Goal: Communication & Community: Answer question/provide support

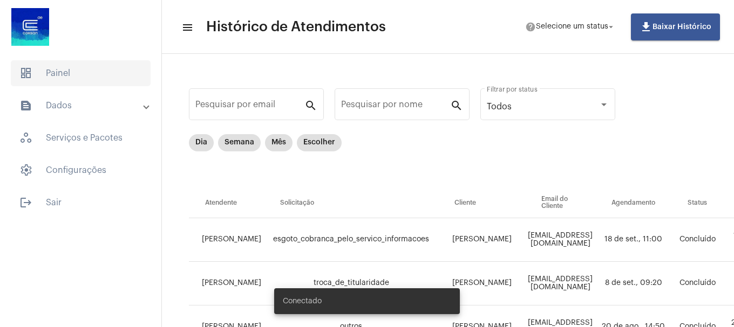
click at [99, 67] on span "dashboard Painel" at bounding box center [81, 73] width 140 height 26
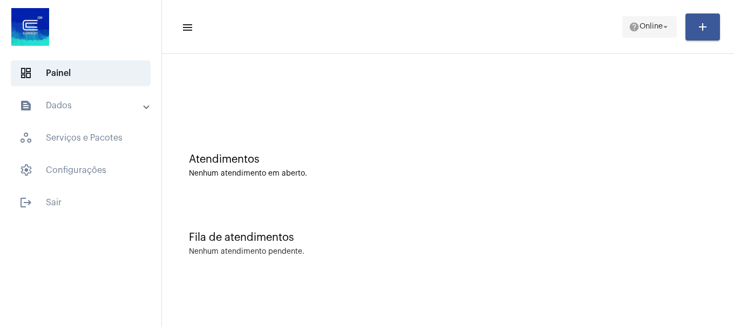
click at [654, 26] on span "Online" at bounding box center [650, 27] width 23 height 8
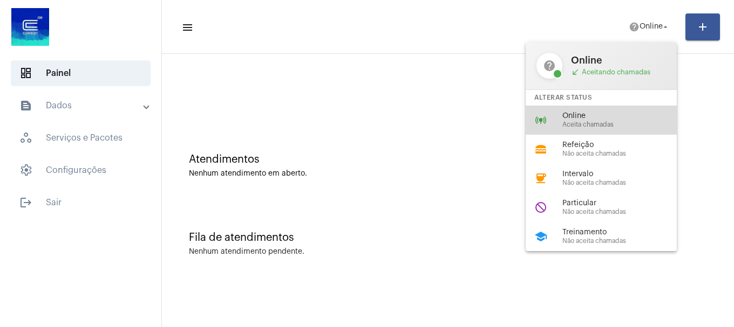
click at [632, 117] on span "Online" at bounding box center [623, 116] width 123 height 8
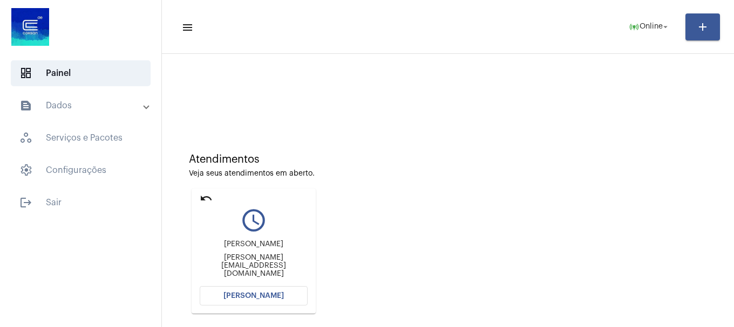
click at [198, 197] on mat-card "undo query_builder renato godinho obelheiro renato.obelheiro@gmail.com Abrir Ch…" at bounding box center [253, 251] width 124 height 125
click at [203, 194] on mat-icon "undo" at bounding box center [206, 198] width 13 height 13
click at [238, 301] on button "[PERSON_NAME]" at bounding box center [254, 295] width 108 height 19
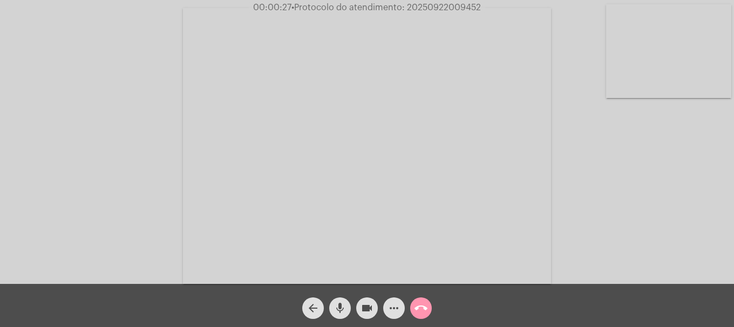
click at [673, 94] on video at bounding box center [668, 51] width 125 height 94
click at [192, 112] on video at bounding box center [142, 145] width 125 height 94
click at [683, 46] on video at bounding box center [668, 51] width 125 height 94
click at [146, 180] on video at bounding box center [142, 145] width 125 height 94
click at [447, 2] on span "00:05:54 • Protocolo do atendimento: 20250922009452" at bounding box center [367, 7] width 236 height 11
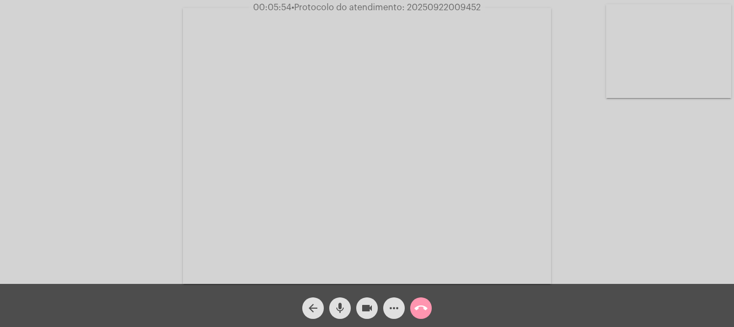
click at [447, 2] on span "00:05:54 • Protocolo do atendimento: 20250922009452" at bounding box center [367, 7] width 236 height 11
copy span "20250922009452"
click at [395, 311] on mat-icon "more_horiz" at bounding box center [393, 308] width 13 height 13
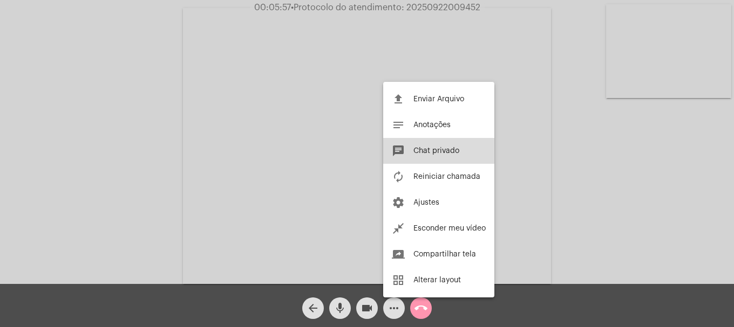
click at [451, 155] on button "chat Chat privado" at bounding box center [438, 151] width 111 height 26
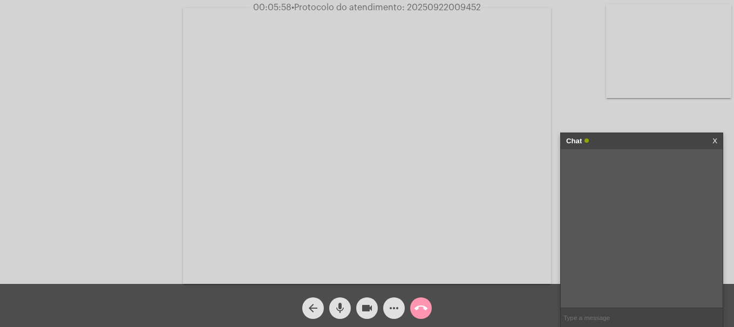
click at [616, 313] on input "text" at bounding box center [641, 318] width 162 height 19
paste input "20250922009452"
type input "20250922009452"
click at [420, 307] on mat-icon "call_end" at bounding box center [420, 308] width 13 height 13
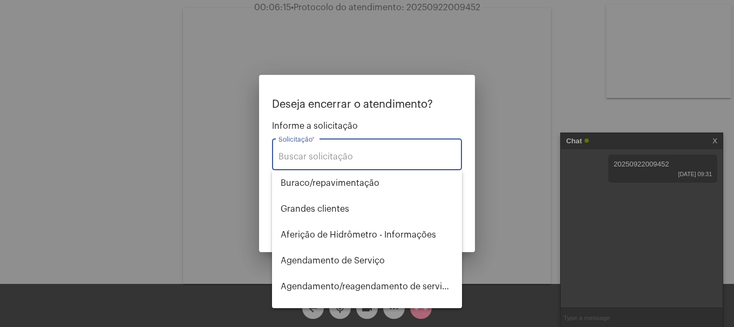
click at [399, 158] on input "Solicitação *" at bounding box center [366, 157] width 177 height 10
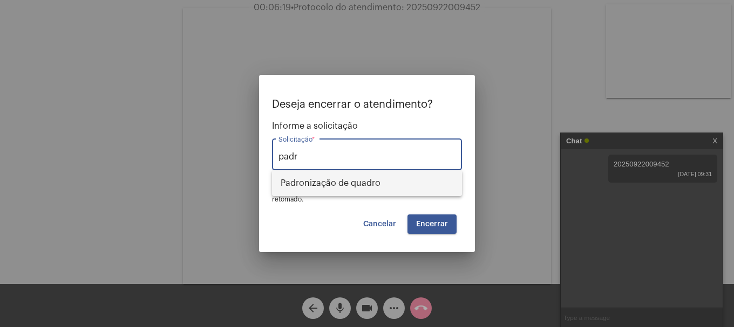
click at [398, 184] on span "Padronização de quadro" at bounding box center [366, 183] width 173 height 26
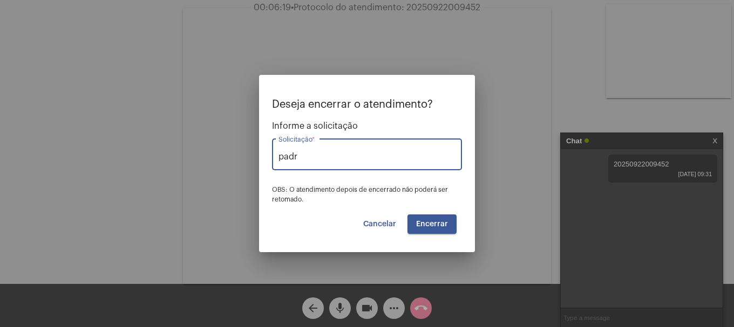
type input "Padronização de quadro"
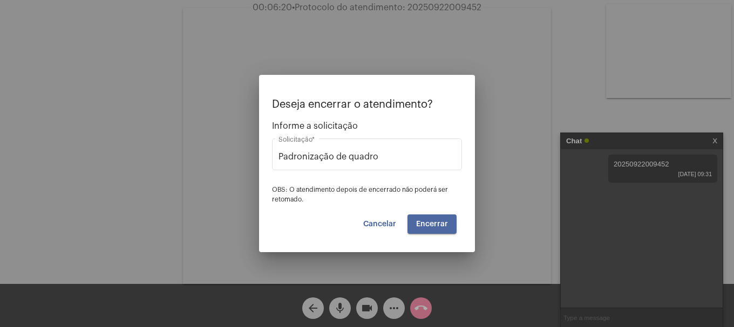
click at [448, 224] on button "Encerrar" at bounding box center [431, 224] width 49 height 19
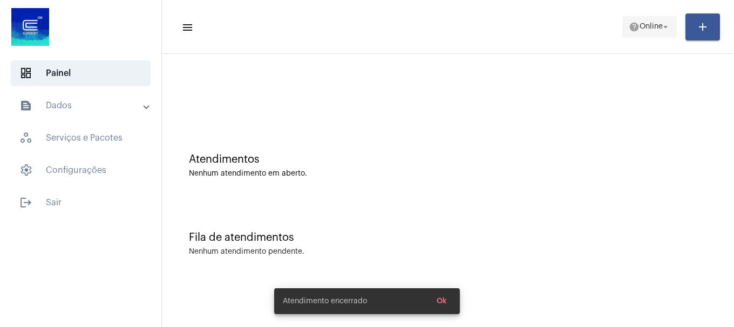
click at [654, 28] on span "Online" at bounding box center [650, 27] width 23 height 8
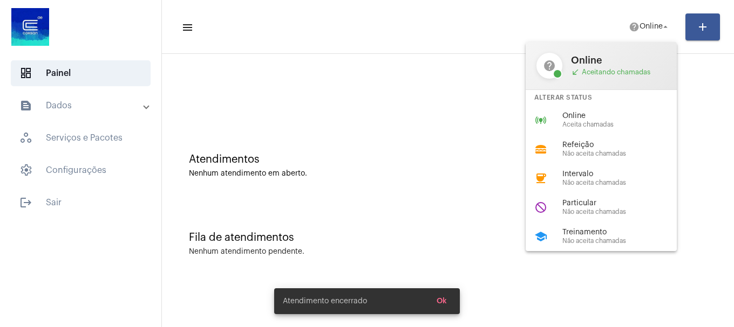
click at [615, 117] on span "Online" at bounding box center [623, 116] width 123 height 8
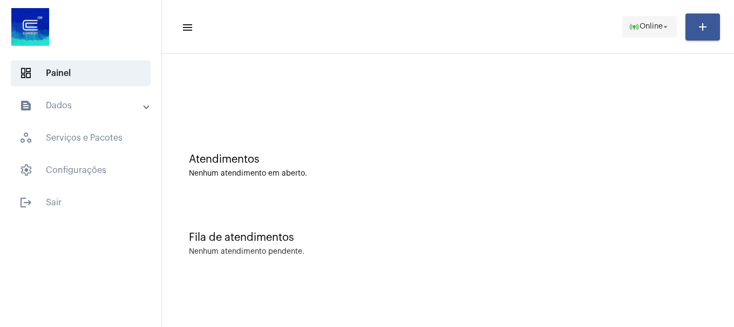
click at [633, 29] on button "online_prediction Online arrow_drop_down" at bounding box center [649, 27] width 54 height 22
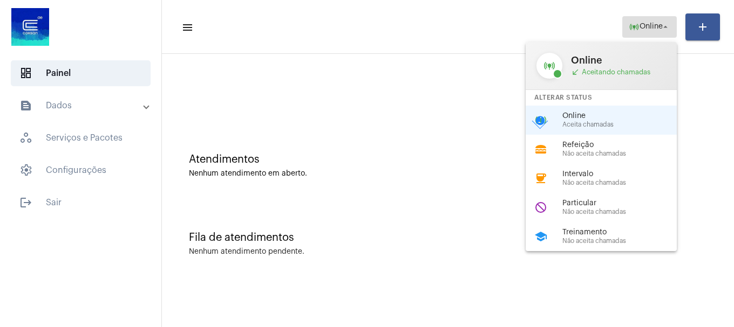
click at [636, 26] on div at bounding box center [367, 163] width 734 height 327
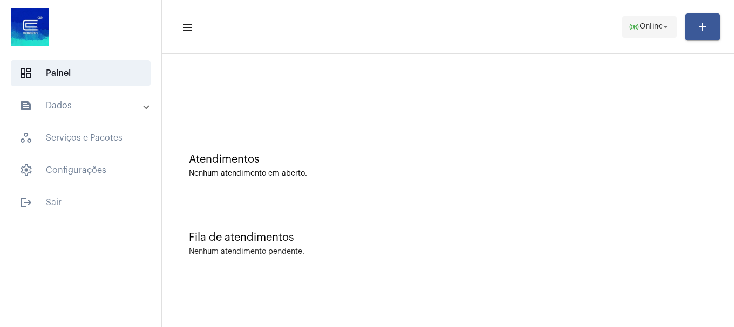
click at [639, 26] on span "Online" at bounding box center [650, 27] width 23 height 8
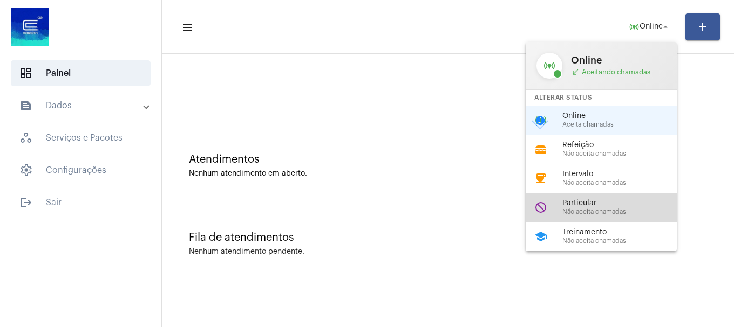
click at [584, 196] on div "do_not_disturb Particular Não aceita chamadas" at bounding box center [609, 207] width 168 height 29
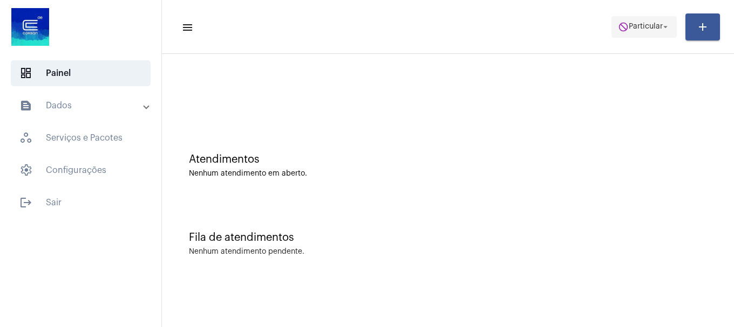
click at [628, 23] on span "Particular" at bounding box center [645, 27] width 34 height 8
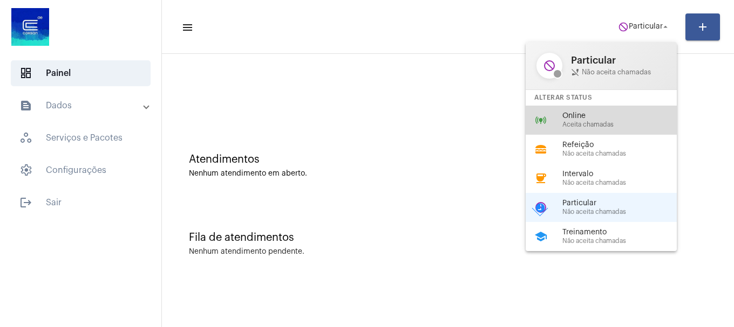
click at [612, 115] on span "Online" at bounding box center [623, 116] width 123 height 8
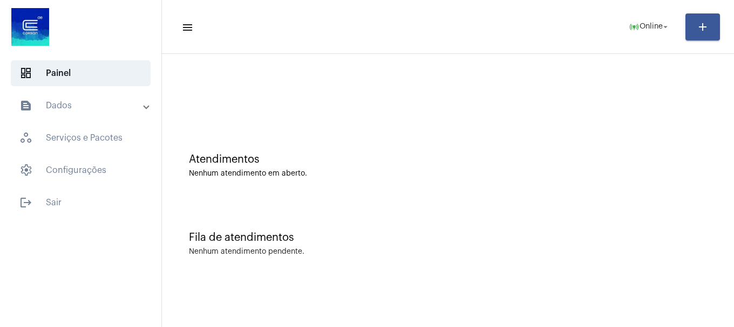
drag, startPoint x: 600, startPoint y: 39, endPoint x: 654, endPoint y: 93, distance: 76.3
click at [655, 93] on div at bounding box center [448, 96] width 518 height 8
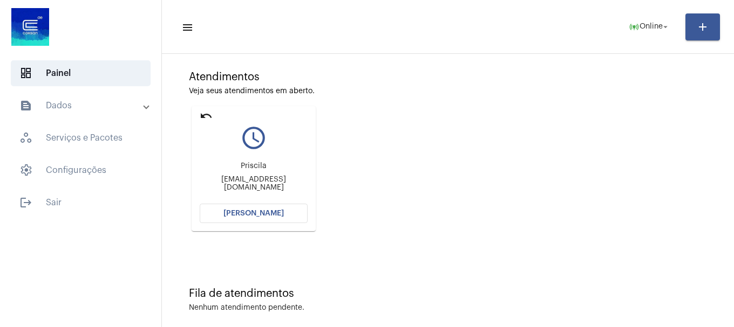
scroll to position [94, 0]
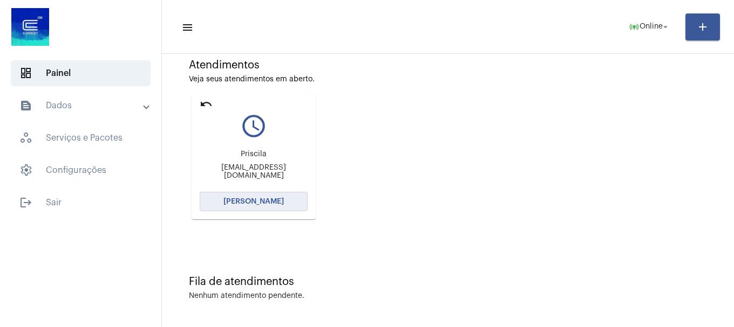
click at [291, 209] on button "[PERSON_NAME]" at bounding box center [254, 201] width 108 height 19
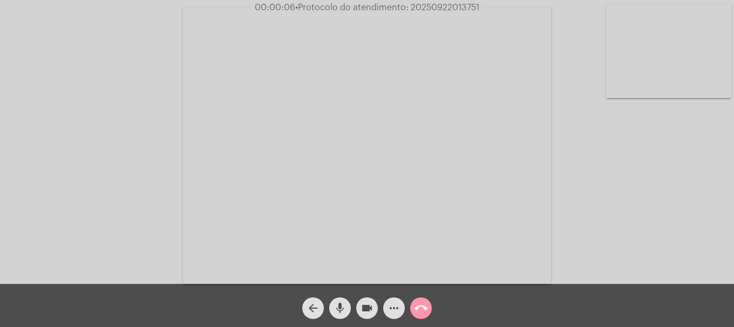
click at [343, 314] on mat-icon "mic" at bounding box center [339, 308] width 13 height 13
click at [343, 314] on mat-icon "mic_off" at bounding box center [339, 308] width 13 height 13
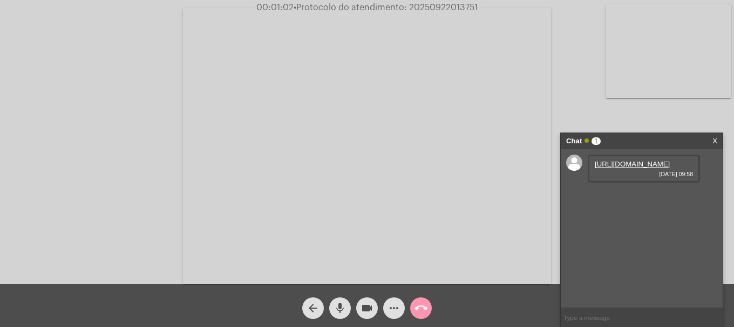
click at [647, 168] on link "https://neft-transfer-bucket.s3.amazonaws.com/temp-3ec8105c-6bb6-c480-dd4d-a8fa…" at bounding box center [631, 164] width 75 height 8
click at [402, 308] on button "more_horiz" at bounding box center [394, 309] width 22 height 22
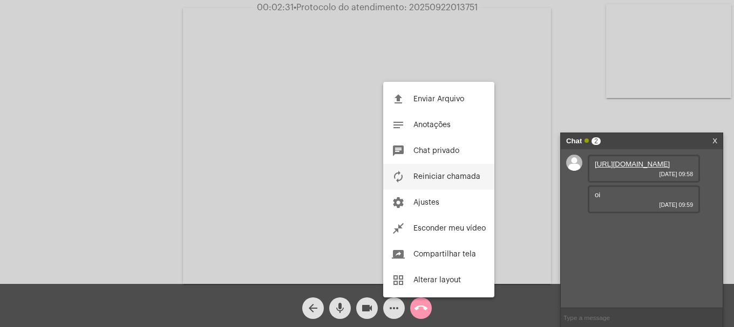
click at [454, 179] on span "Reiniciar chamada" at bounding box center [446, 177] width 67 height 8
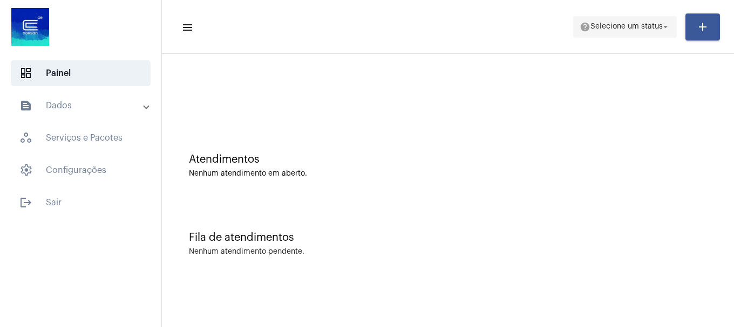
click at [622, 36] on span "help Selecione um status arrow_drop_down" at bounding box center [624, 26] width 91 height 19
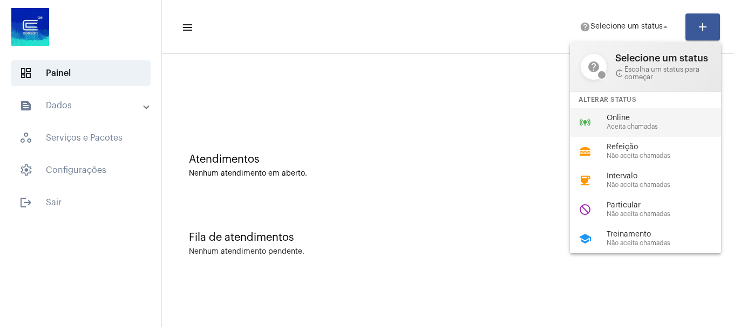
click at [605, 129] on div "online_prediction Online Aceita chamadas" at bounding box center [654, 122] width 168 height 29
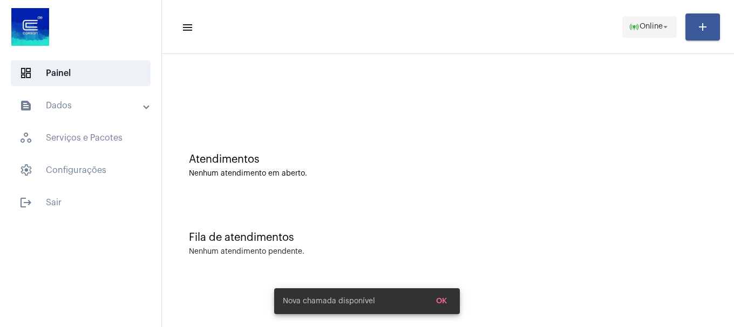
drag, startPoint x: 658, startPoint y: 30, endPoint x: 647, endPoint y: 32, distance: 11.6
click at [657, 30] on span "Online" at bounding box center [650, 27] width 23 height 8
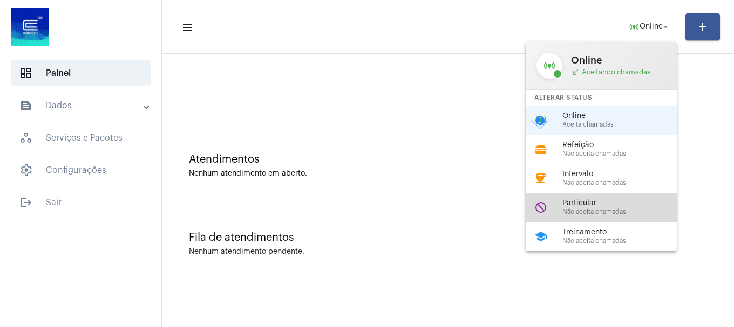
click at [577, 217] on div "do_not_disturb Particular Não aceita chamadas" at bounding box center [609, 207] width 168 height 29
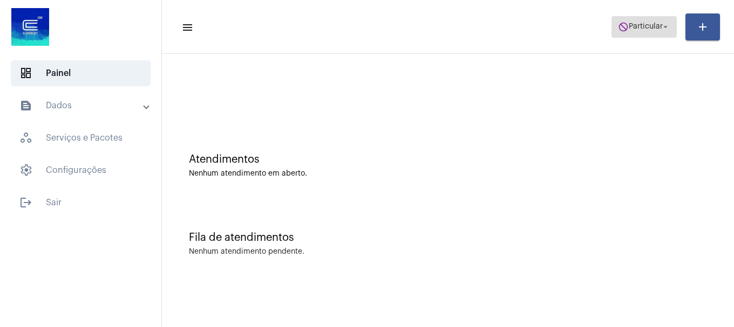
click at [666, 26] on mat-icon "arrow_drop_down" at bounding box center [665, 27] width 10 height 10
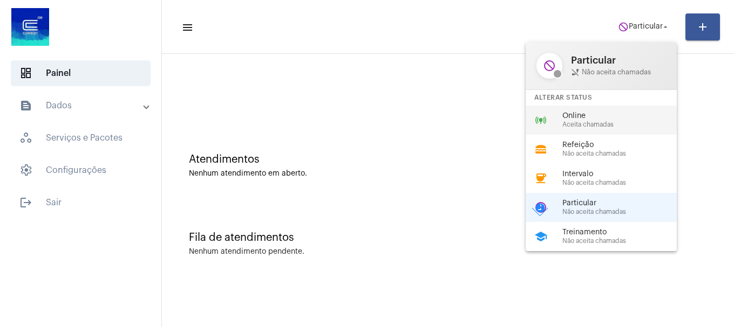
click at [595, 120] on span "Online" at bounding box center [623, 116] width 123 height 8
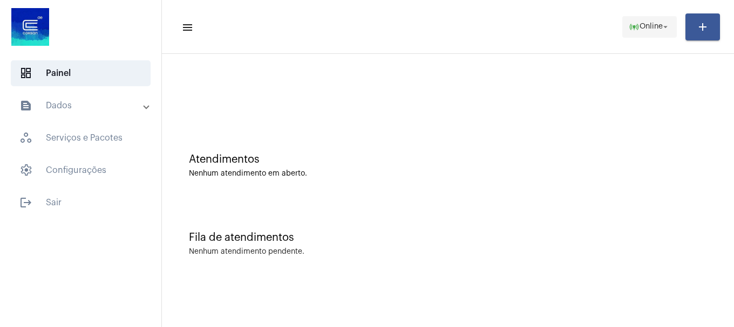
click at [636, 35] on span "online_prediction Online arrow_drop_down" at bounding box center [649, 26] width 42 height 19
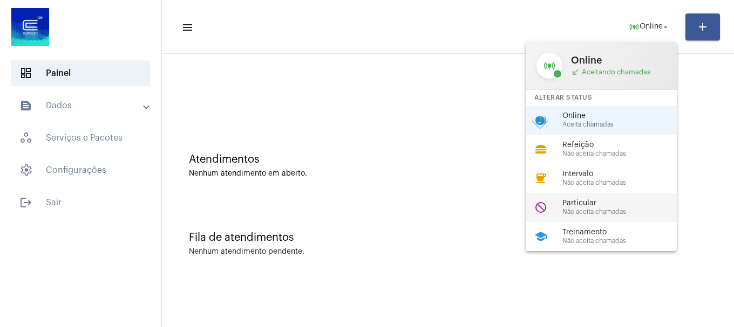
click at [619, 214] on span "Não aceita chamadas" at bounding box center [623, 212] width 123 height 7
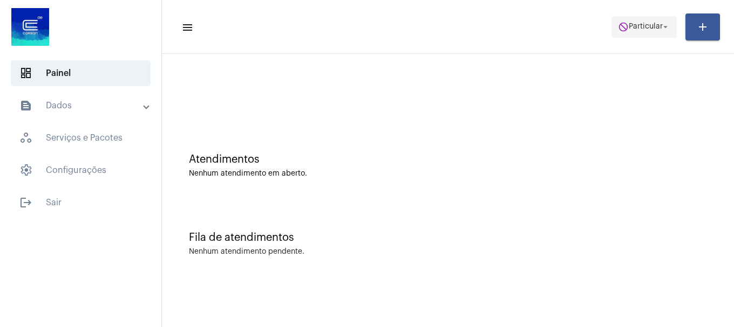
click at [630, 31] on span "do_not_disturb Particular arrow_drop_down" at bounding box center [644, 26] width 52 height 19
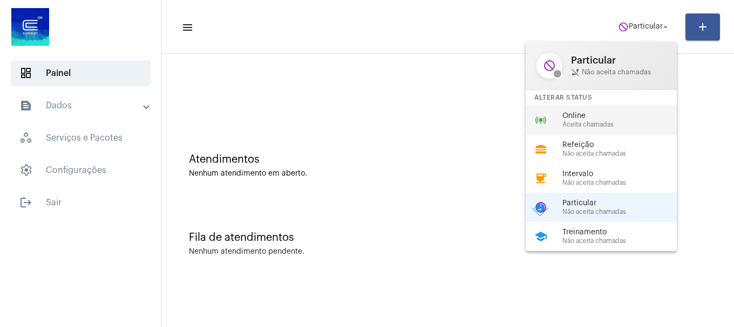
click at [622, 115] on span "Online" at bounding box center [623, 116] width 123 height 8
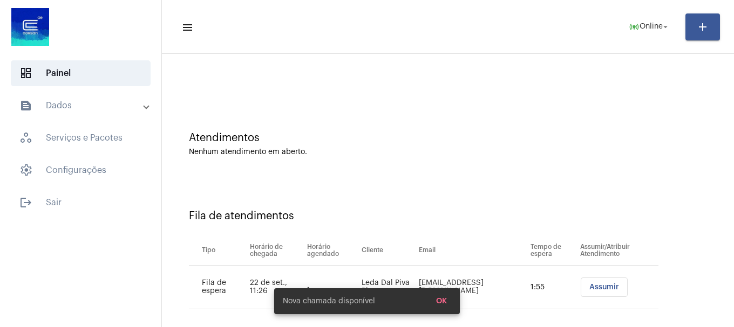
scroll to position [33, 0]
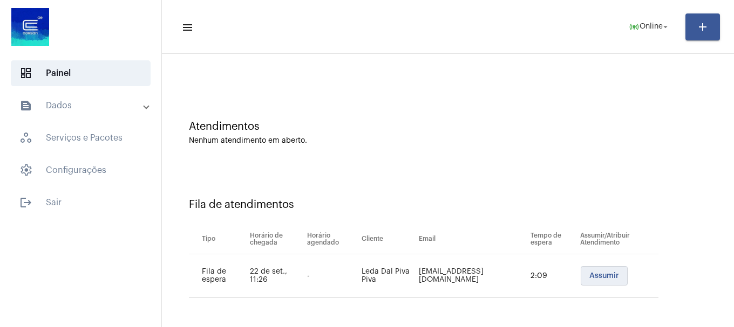
click at [597, 278] on span "Assumir" at bounding box center [604, 276] width 30 height 8
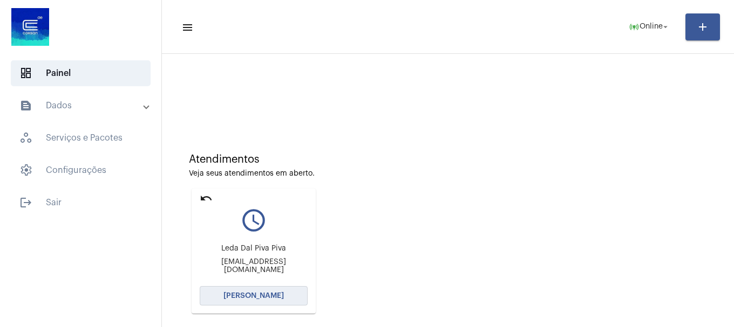
click at [278, 294] on span "[PERSON_NAME]" at bounding box center [253, 296] width 60 height 8
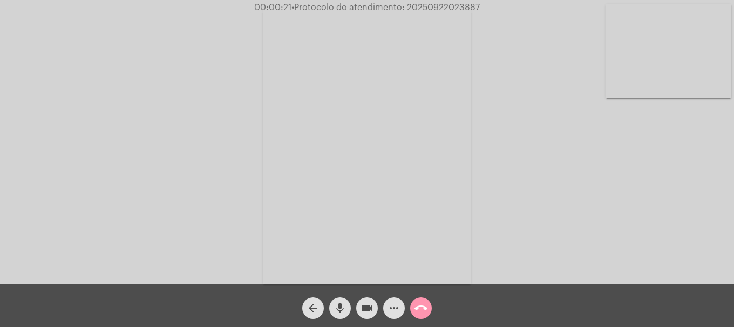
click at [651, 86] on video at bounding box center [668, 51] width 125 height 94
click at [343, 313] on mat-icon "mic" at bounding box center [339, 308] width 13 height 13
click at [156, 160] on video at bounding box center [142, 144] width 125 height 167
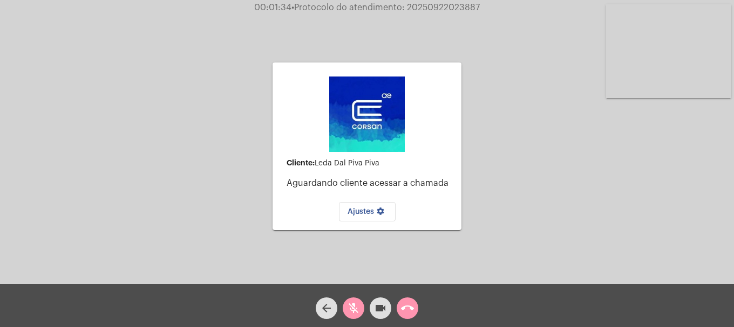
click at [345, 305] on button "mic_off" at bounding box center [354, 309] width 22 height 22
click at [347, 300] on span "mic" at bounding box center [353, 309] width 13 height 22
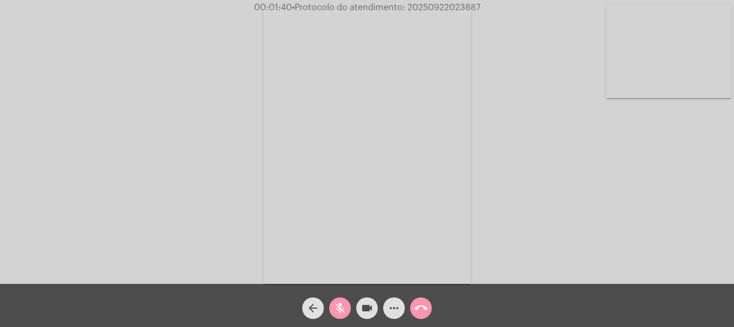
click at [333, 312] on body "00:01:40 • Protocolo do atendimento: 20250922023887 Acessando Câmera e Microfon…" at bounding box center [367, 163] width 734 height 327
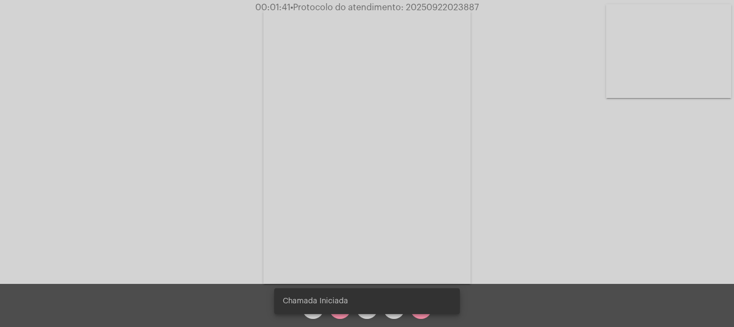
click at [342, 310] on snack-bar-container "Chamada Iniciada" at bounding box center [367, 302] width 186 height 26
click at [342, 316] on div "Chamada Iniciada" at bounding box center [366, 302] width 211 height 52
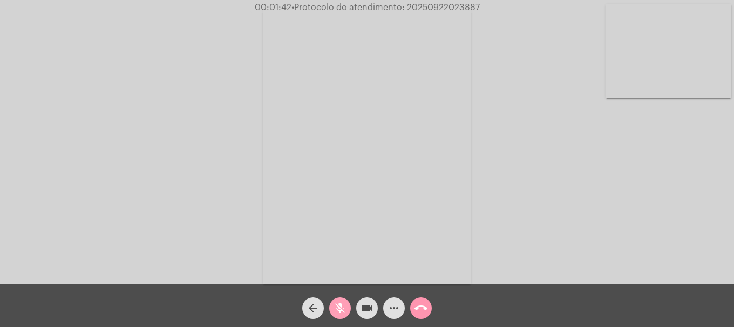
click at [341, 319] on span "mic_off" at bounding box center [339, 309] width 13 height 22
click at [341, 300] on span "mic" at bounding box center [339, 309] width 13 height 22
click at [341, 300] on span "mic_off" at bounding box center [339, 309] width 13 height 22
click at [335, 311] on mat-icon "mic" at bounding box center [339, 308] width 13 height 13
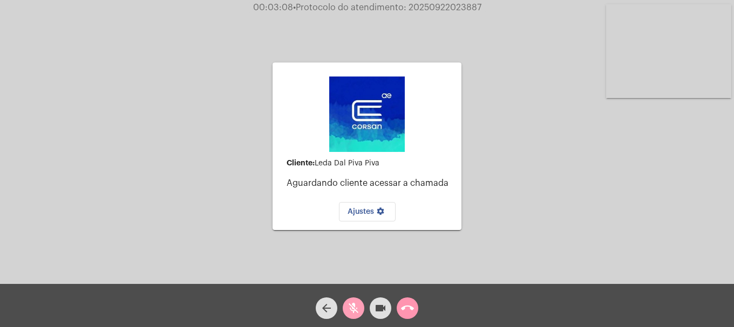
click at [361, 304] on button "mic_off" at bounding box center [354, 309] width 22 height 22
click at [361, 304] on button "mic" at bounding box center [354, 309] width 22 height 22
click at [371, 309] on button "videocam" at bounding box center [380, 309] width 22 height 22
click at [382, 313] on mat-icon "videocam_off" at bounding box center [380, 308] width 13 height 13
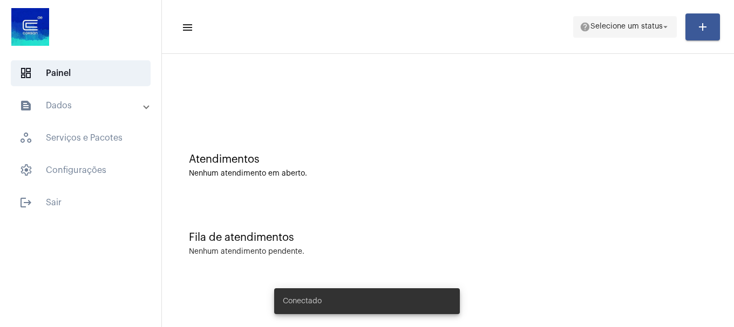
click at [592, 22] on span "help Selecione um status arrow_drop_down" at bounding box center [624, 26] width 91 height 19
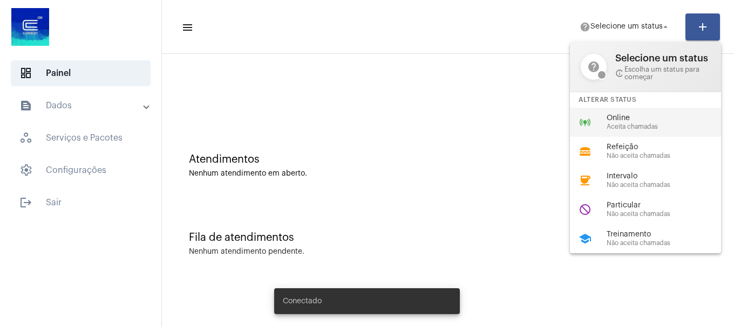
click at [642, 131] on div "online_prediction Online Aceita chamadas" at bounding box center [654, 122] width 168 height 29
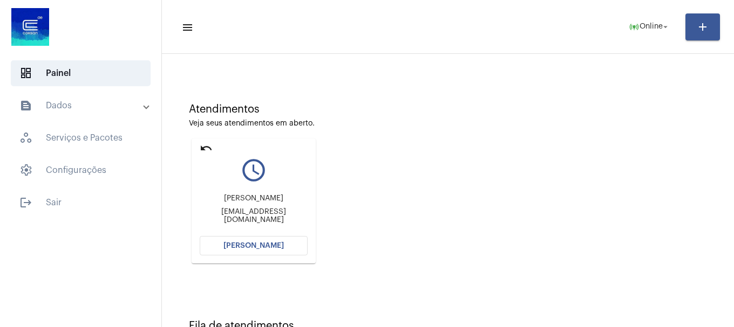
scroll to position [94, 0]
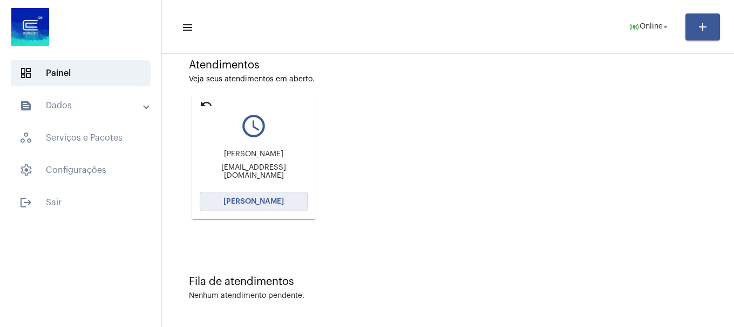
click at [232, 198] on span "[PERSON_NAME]" at bounding box center [253, 202] width 60 height 8
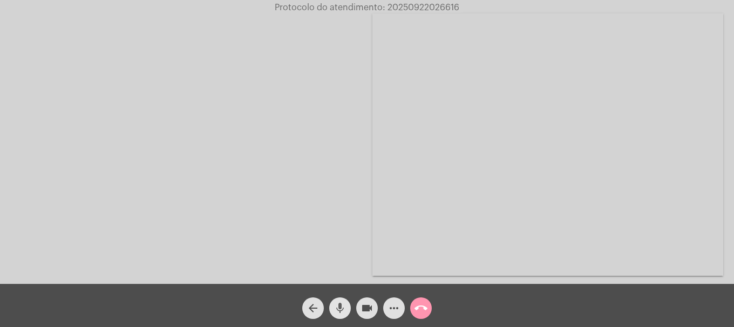
click at [339, 309] on mat-icon "mic" at bounding box center [339, 308] width 13 height 13
click at [338, 309] on mat-icon "mic_off" at bounding box center [339, 308] width 13 height 13
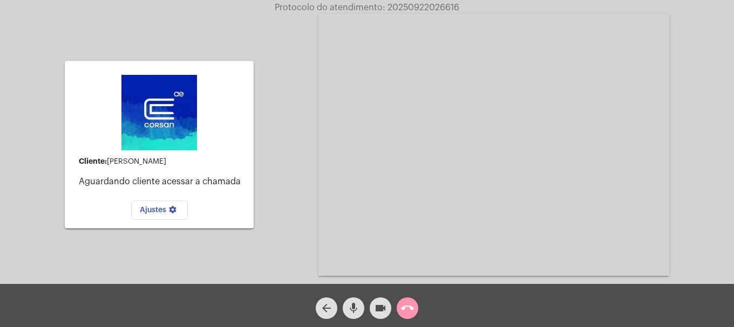
click at [350, 307] on mat-icon "mic" at bounding box center [353, 308] width 13 height 13
click at [350, 307] on mat-icon "mic_off" at bounding box center [353, 308] width 13 height 13
click at [405, 304] on mat-icon "call_end" at bounding box center [407, 308] width 13 height 13
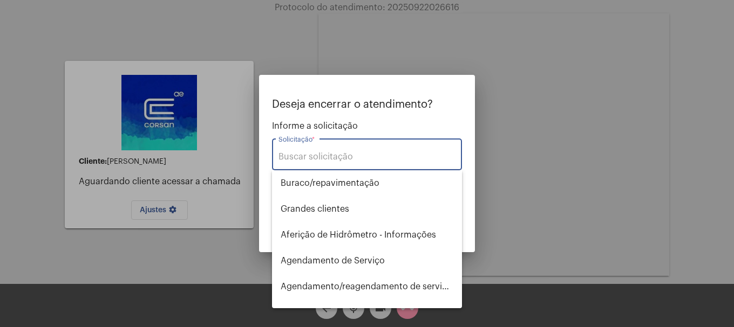
click at [330, 162] on div "Solicitação *" at bounding box center [366, 153] width 177 height 34
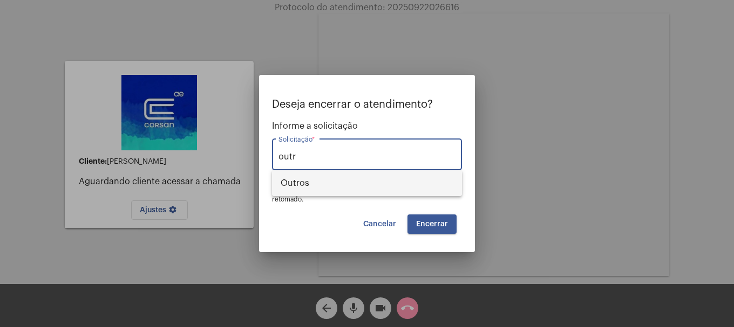
click at [304, 180] on span "Outros" at bounding box center [366, 183] width 173 height 26
type input "Outros"
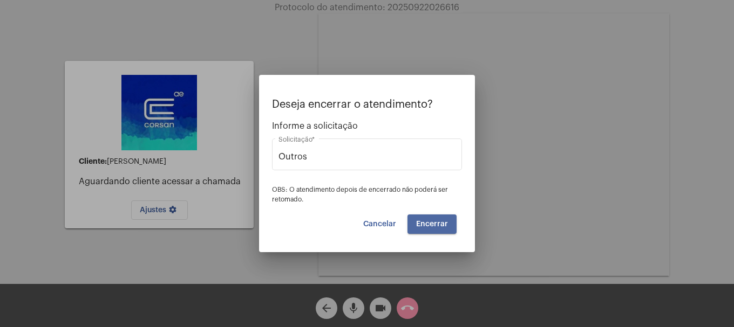
click at [444, 225] on span "Encerrar" at bounding box center [432, 225] width 32 height 8
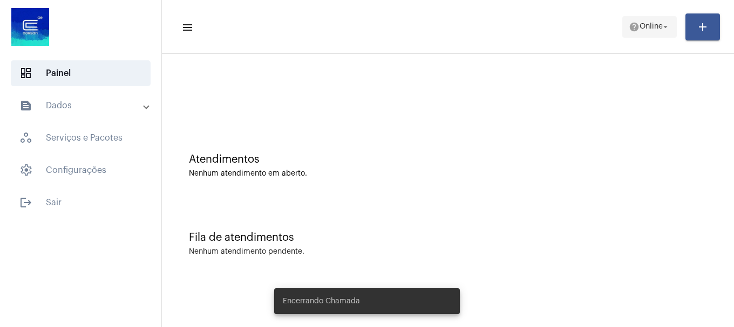
click at [639, 25] on span "Online" at bounding box center [650, 27] width 23 height 8
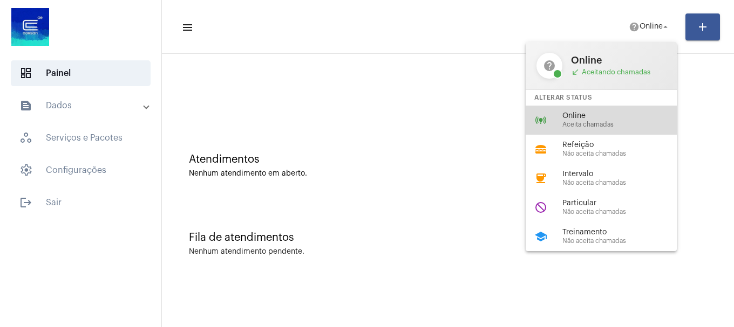
click at [622, 114] on span "Online" at bounding box center [623, 116] width 123 height 8
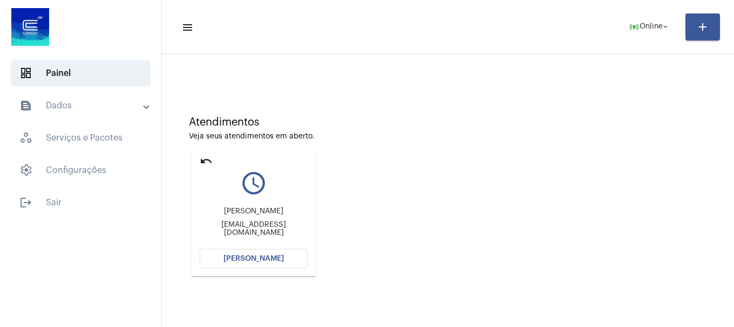
scroll to position [94, 0]
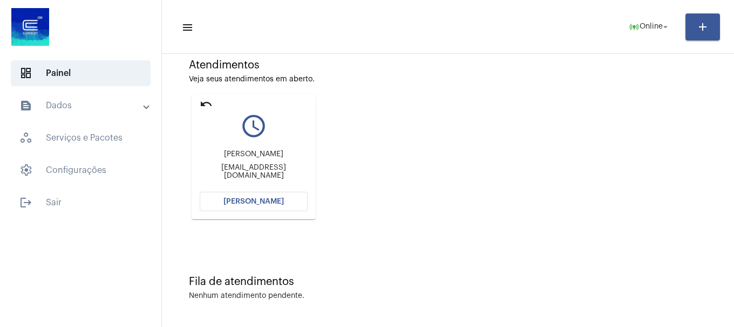
drag, startPoint x: 288, startPoint y: 199, endPoint x: 282, endPoint y: 138, distance: 61.8
click at [282, 138] on mat-card-content "query_builder Juliano Berger de Vargas mulicam@gmail.com Abrir Chamada" at bounding box center [254, 148] width 108 height 81
click at [263, 202] on span "[PERSON_NAME]" at bounding box center [253, 202] width 60 height 8
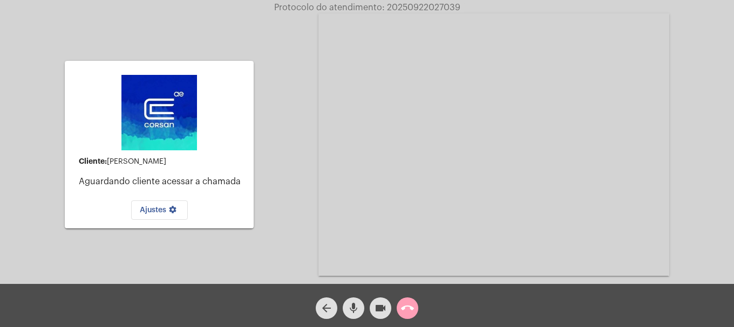
click at [413, 305] on mat-icon "call_end" at bounding box center [407, 308] width 13 height 13
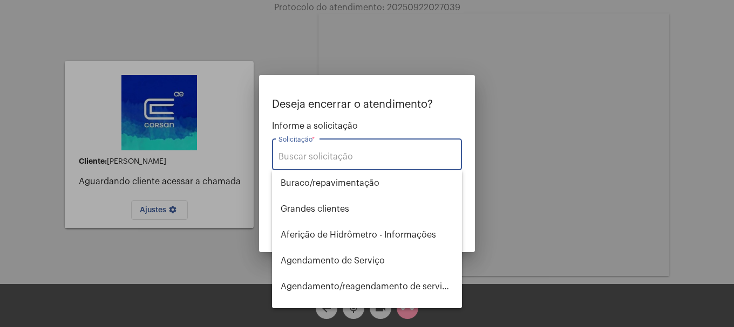
click at [339, 158] on input "Solicitação *" at bounding box center [366, 157] width 177 height 10
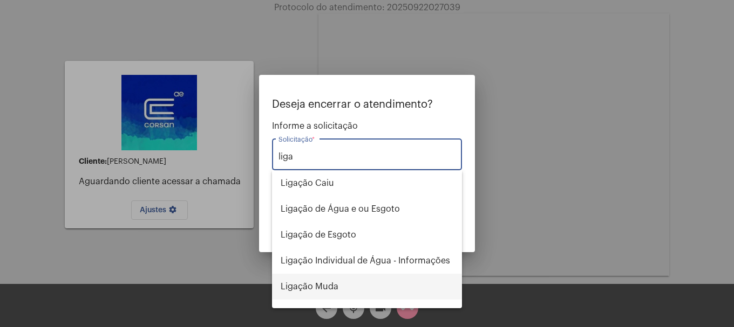
click at [337, 293] on span "Ligação Muda" at bounding box center [366, 287] width 173 height 26
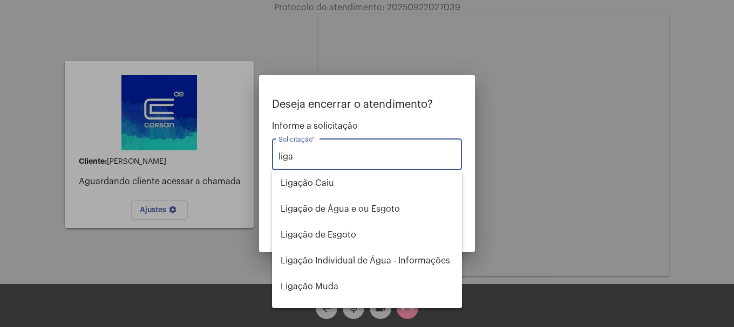
type input "Ligação Muda"
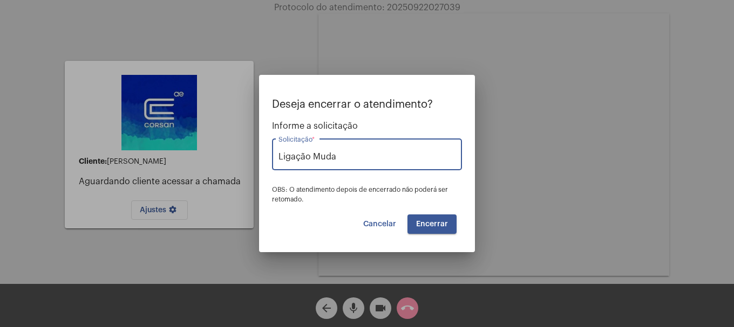
click at [445, 228] on button "Encerrar" at bounding box center [431, 224] width 49 height 19
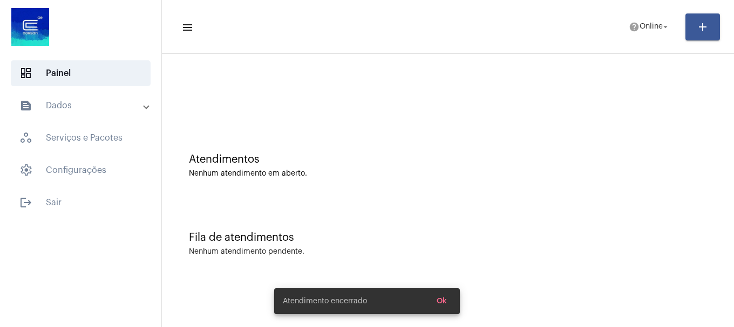
click at [639, 13] on mat-toolbar-row "menu help Online arrow_drop_down add" at bounding box center [448, 27] width 572 height 35
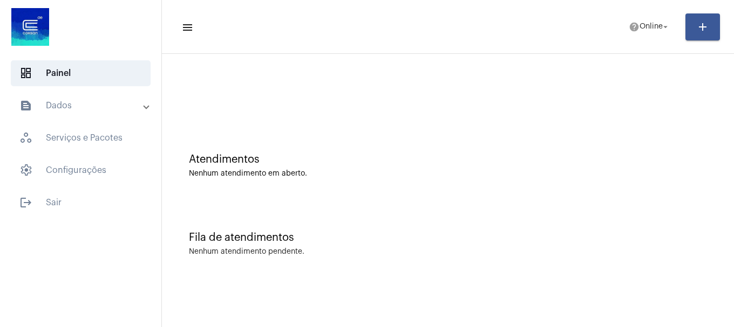
click at [648, 38] on mat-toolbar-row "menu help Online arrow_drop_down add" at bounding box center [448, 27] width 572 height 35
click at [656, 28] on span "Online" at bounding box center [650, 27] width 23 height 8
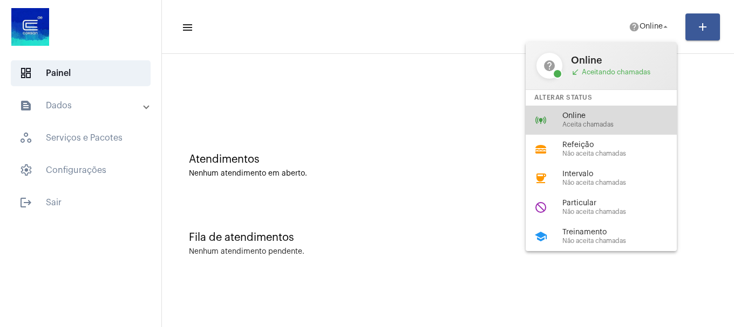
click at [630, 118] on span "Online" at bounding box center [623, 116] width 123 height 8
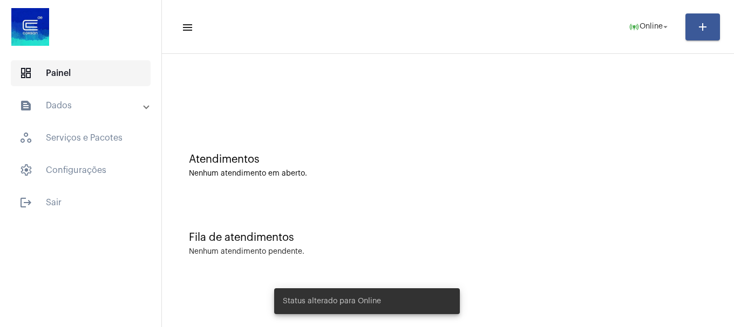
click at [111, 81] on span "dashboard Painel" at bounding box center [81, 73] width 140 height 26
click at [111, 98] on mat-expansion-panel-header "text_snippet_outlined Dados" at bounding box center [83, 106] width 155 height 26
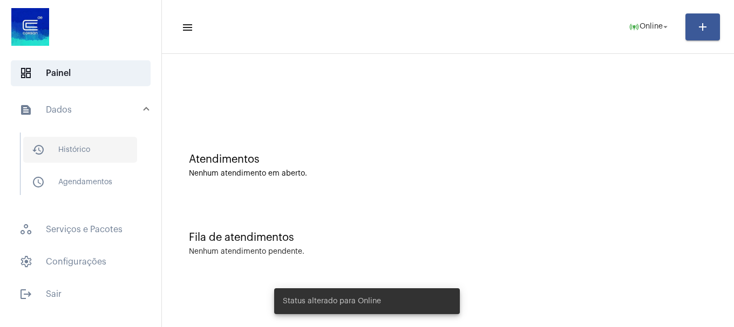
click at [105, 150] on span "history_outlined Histórico" at bounding box center [80, 150] width 114 height 26
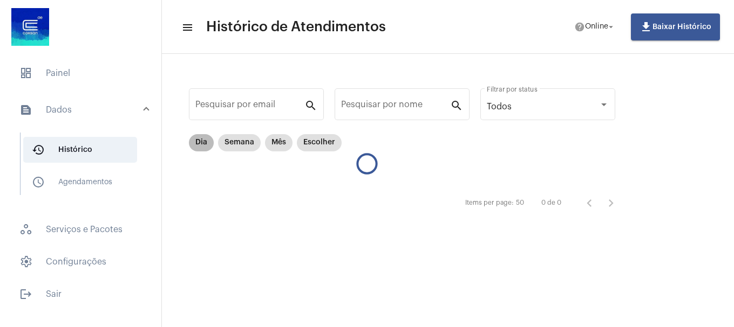
click at [203, 143] on mat-chip "Dia" at bounding box center [201, 142] width 25 height 17
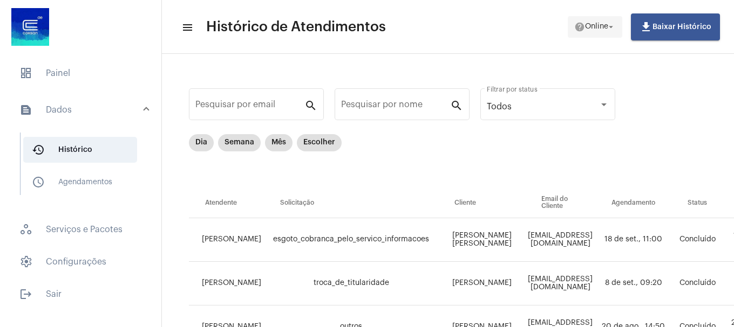
click at [609, 36] on button "help Online arrow_drop_down" at bounding box center [594, 27] width 54 height 22
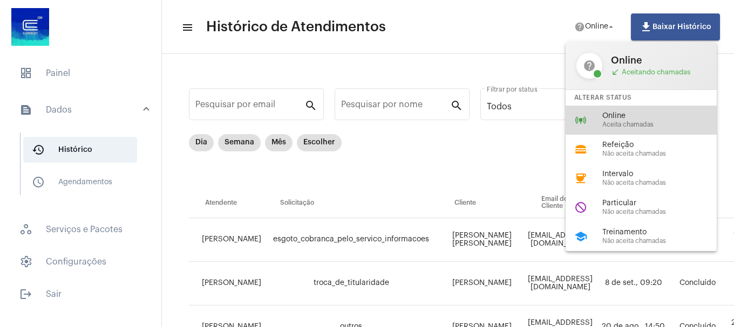
click at [594, 114] on div "online_prediction Online Aceita chamadas" at bounding box center [649, 120] width 168 height 29
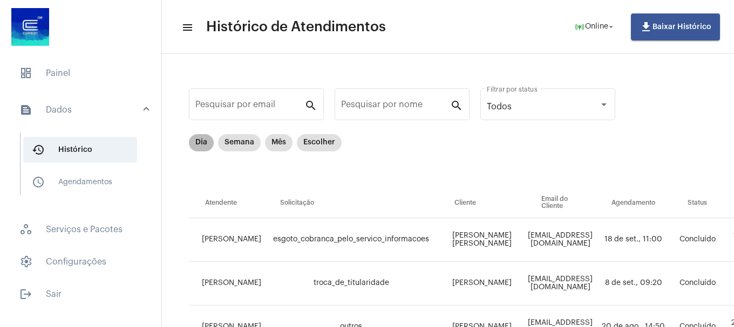
click at [197, 138] on mat-chip "Dia" at bounding box center [201, 142] width 25 height 17
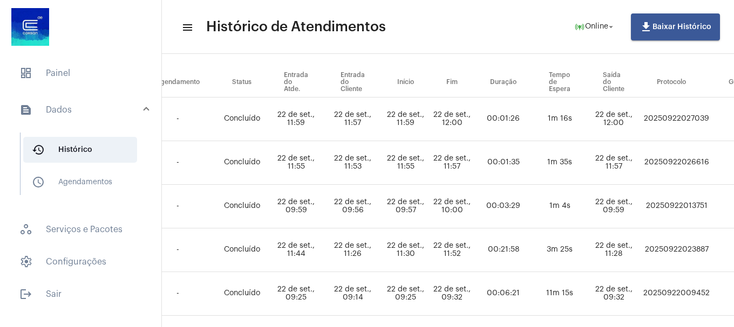
scroll to position [121, 386]
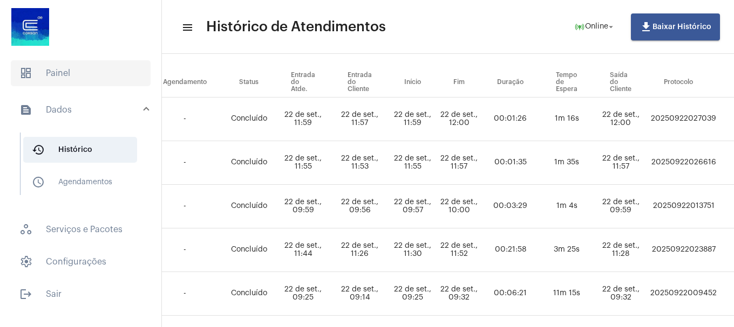
click at [68, 78] on span "dashboard Painel" at bounding box center [81, 73] width 140 height 26
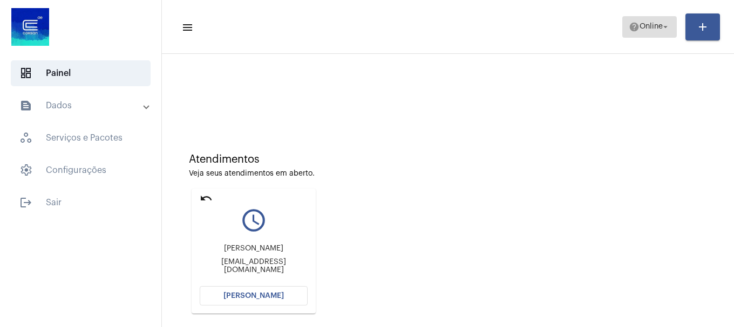
click at [660, 29] on span "Online" at bounding box center [650, 27] width 23 height 8
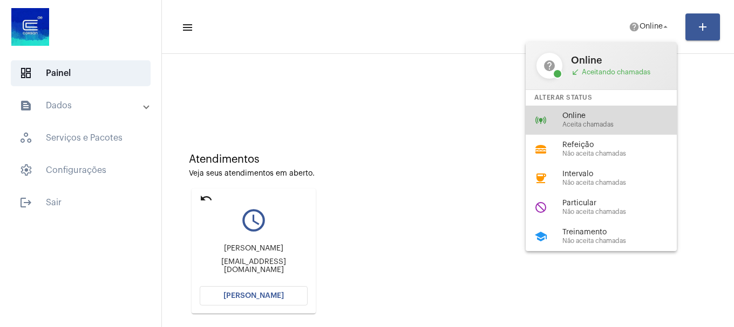
click at [642, 119] on span "Online" at bounding box center [623, 116] width 123 height 8
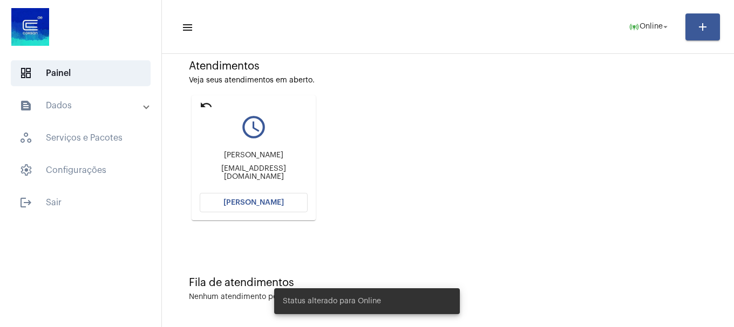
scroll to position [94, 0]
click at [236, 200] on span "[PERSON_NAME]" at bounding box center [253, 202] width 60 height 8
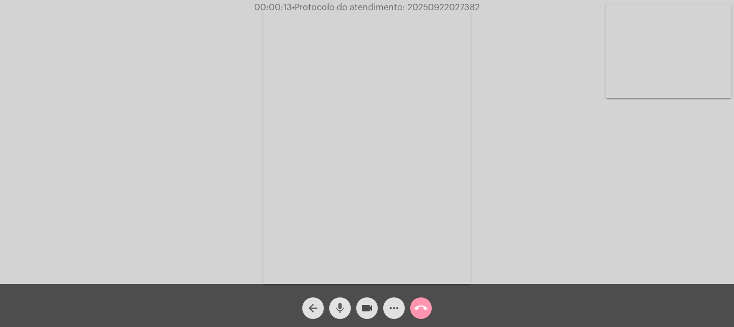
click at [332, 306] on button "mic" at bounding box center [340, 309] width 22 height 22
click at [332, 306] on button "mic_off" at bounding box center [340, 309] width 22 height 22
click at [428, 2] on div "Acessando Câmera e Microfone..." at bounding box center [367, 142] width 734 height 284
click at [426, 3] on span "• Protocolo do atendimento: 20250922027382" at bounding box center [385, 7] width 188 height 9
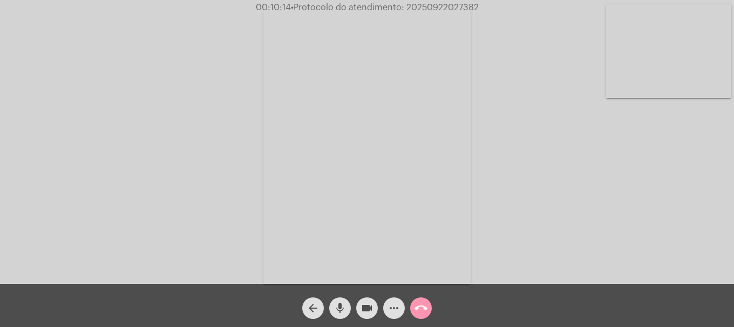
click at [426, 3] on span "• Protocolo do atendimento: 20250922027382" at bounding box center [385, 7] width 188 height 9
copy span "20250922027382"
click at [425, 313] on mat-icon "call_end" at bounding box center [420, 308] width 13 height 13
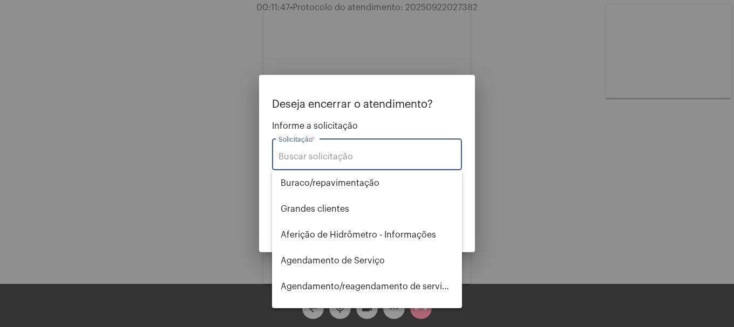
click at [352, 158] on input "Solicitação *" at bounding box center [366, 157] width 177 height 10
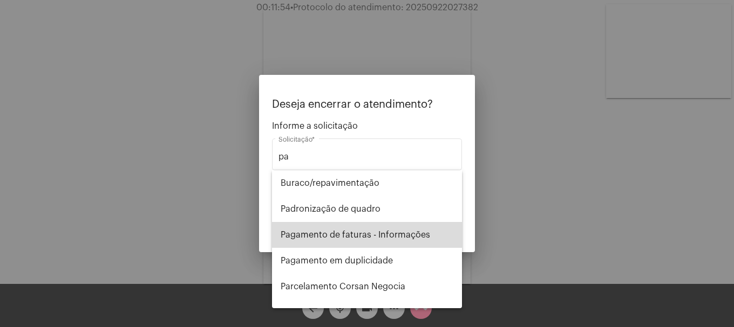
click at [374, 231] on span "Pagamento de faturas - Informações" at bounding box center [366, 235] width 173 height 26
type input "Pagamento de faturas - Informações"
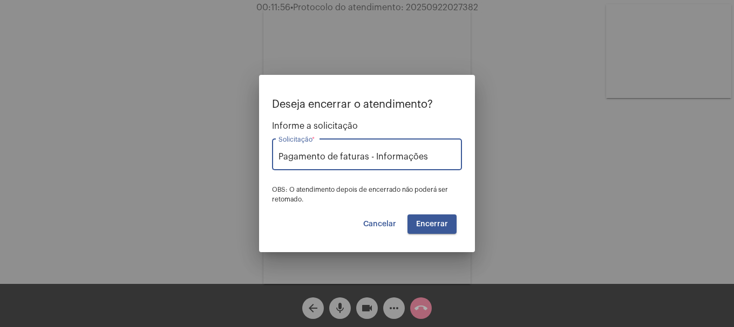
click at [446, 228] on span "Encerrar" at bounding box center [432, 225] width 32 height 8
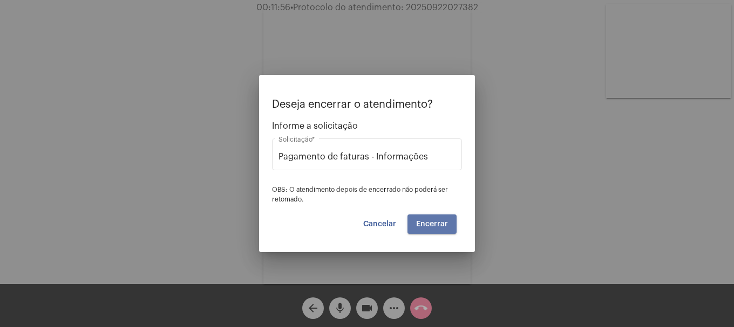
click at [446, 228] on span "Encerrar" at bounding box center [432, 225] width 32 height 8
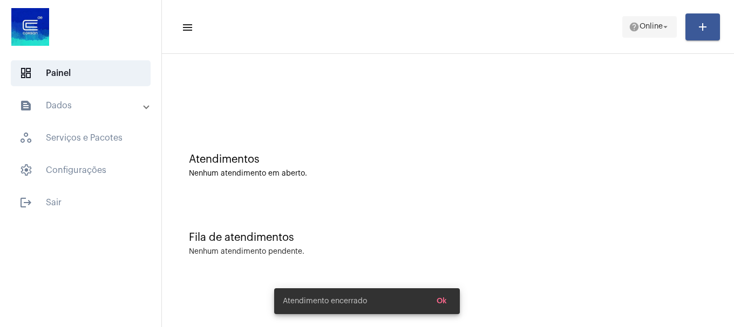
click at [648, 20] on span "help Online arrow_drop_down" at bounding box center [649, 26] width 42 height 19
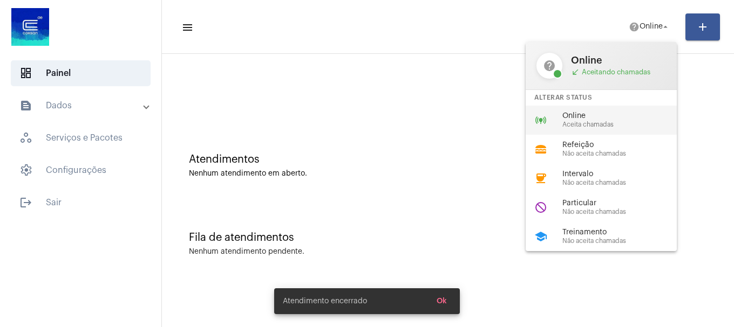
click at [621, 107] on div "online_prediction Online Aceita chamadas" at bounding box center [609, 120] width 168 height 29
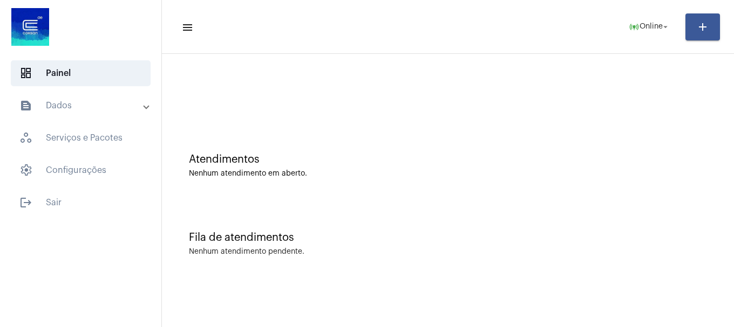
drag, startPoint x: 639, startPoint y: 6, endPoint x: 641, endPoint y: 23, distance: 16.8
click at [639, 8] on mat-toolbar "menu online_prediction Online arrow_drop_down add" at bounding box center [448, 27] width 572 height 54
click at [641, 23] on span "Online" at bounding box center [650, 27] width 23 height 8
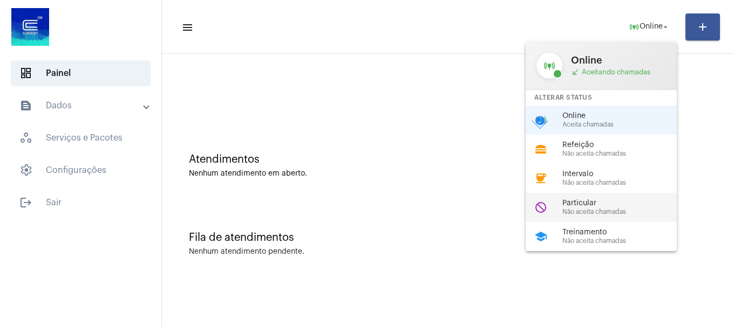
click at [622, 197] on div "do_not_disturb Particular Não aceita chamadas" at bounding box center [609, 207] width 168 height 29
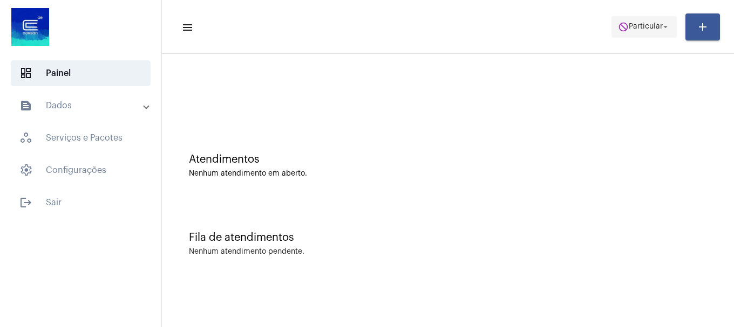
click at [646, 25] on span "Particular" at bounding box center [645, 27] width 34 height 8
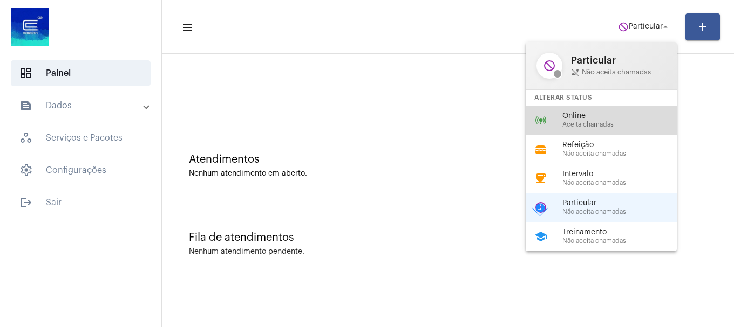
click at [604, 120] on span "Online" at bounding box center [623, 116] width 123 height 8
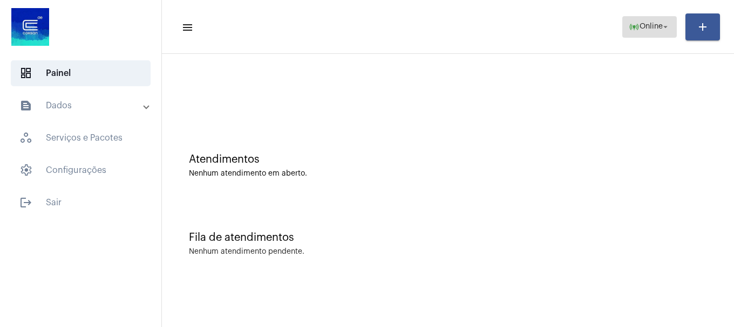
click at [632, 27] on mat-icon "online_prediction" at bounding box center [633, 27] width 11 height 11
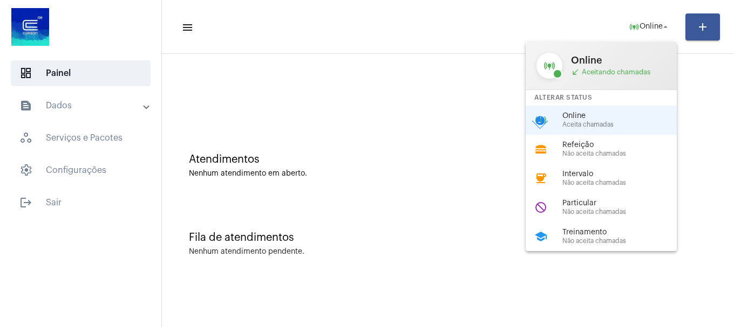
click at [597, 120] on span "Online" at bounding box center [623, 116] width 123 height 8
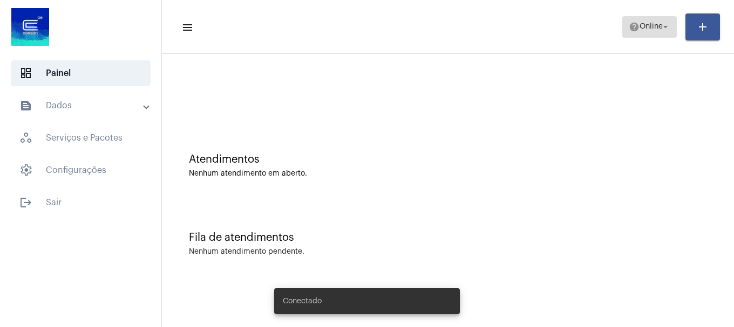
click at [633, 30] on mat-icon "help" at bounding box center [633, 27] width 11 height 11
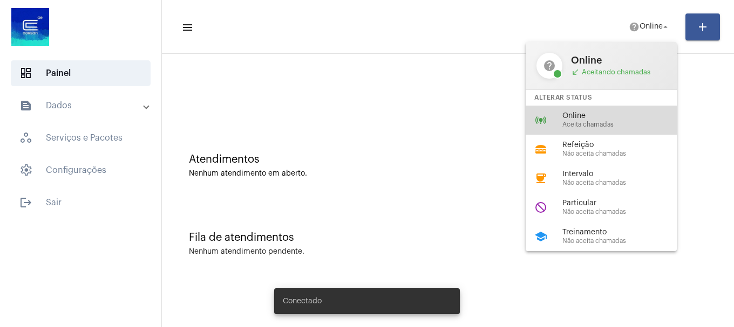
click at [636, 111] on div "online_prediction Online Aceita chamadas" at bounding box center [609, 120] width 168 height 29
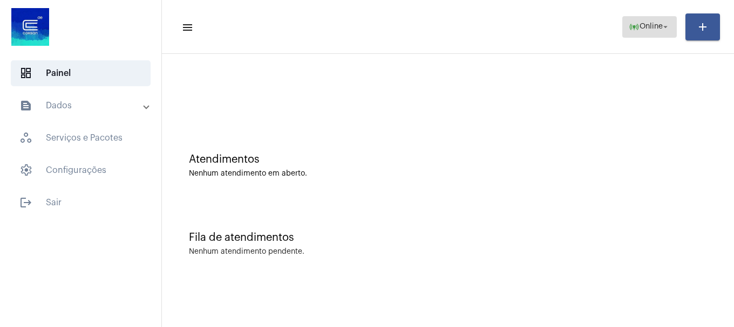
click at [657, 17] on span "online_prediction Online arrow_drop_down" at bounding box center [649, 26] width 42 height 19
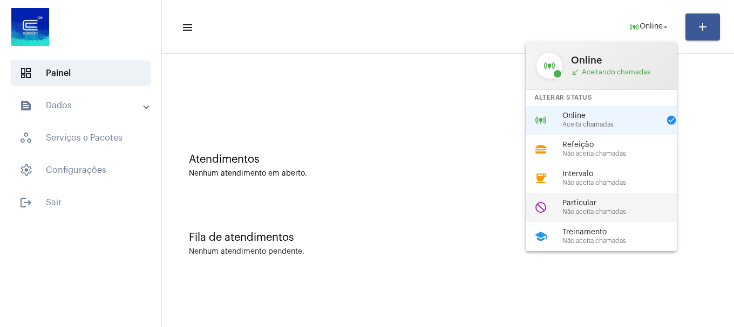
click at [597, 211] on span "Não aceita chamadas" at bounding box center [623, 212] width 123 height 7
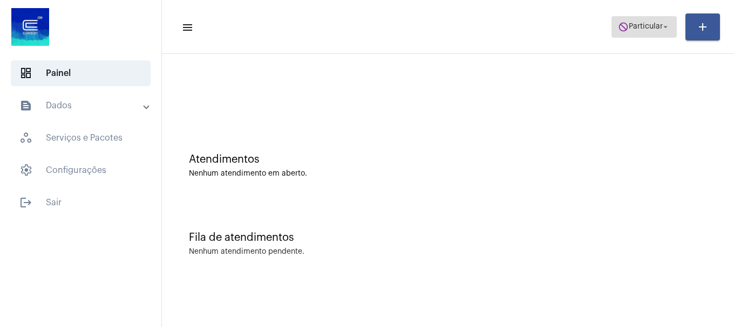
click at [638, 28] on span "Particular" at bounding box center [645, 27] width 34 height 8
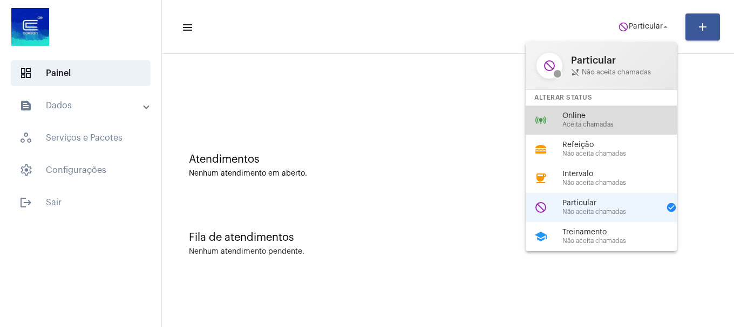
click at [600, 115] on span "Online" at bounding box center [623, 116] width 123 height 8
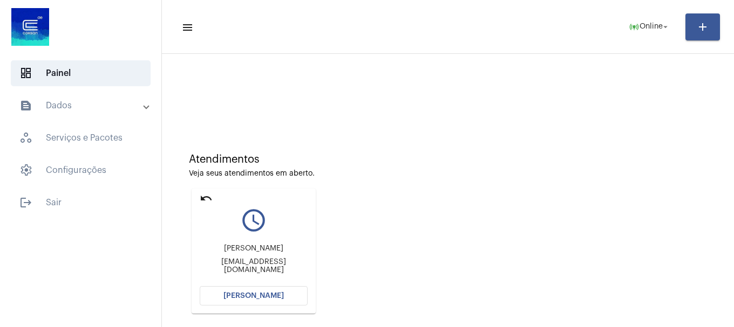
drag, startPoint x: 200, startPoint y: 197, endPoint x: 200, endPoint y: 191, distance: 6.0
click at [201, 197] on mat-icon "undo" at bounding box center [206, 198] width 13 height 13
click at [206, 194] on mat-icon "undo" at bounding box center [206, 198] width 13 height 13
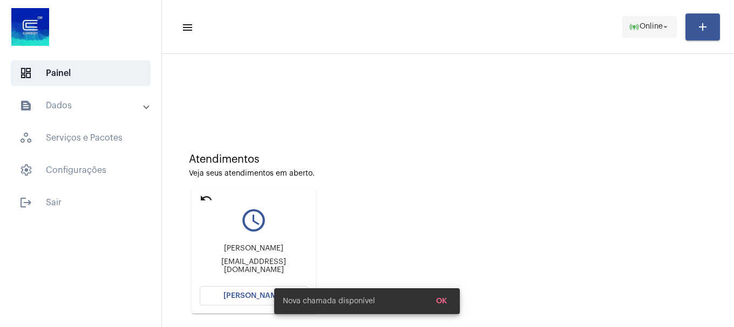
click at [649, 32] on span "online_prediction Online arrow_drop_down" at bounding box center [649, 26] width 42 height 19
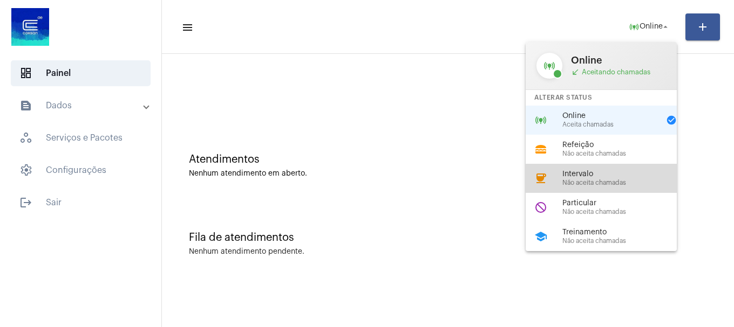
click at [588, 182] on span "Não aceita chamadas" at bounding box center [623, 183] width 123 height 7
